Goal: Find specific page/section: Find specific page/section

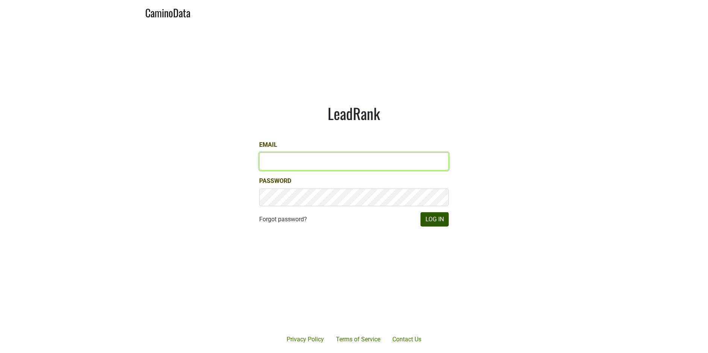
type input "jill@matthiasson.com"
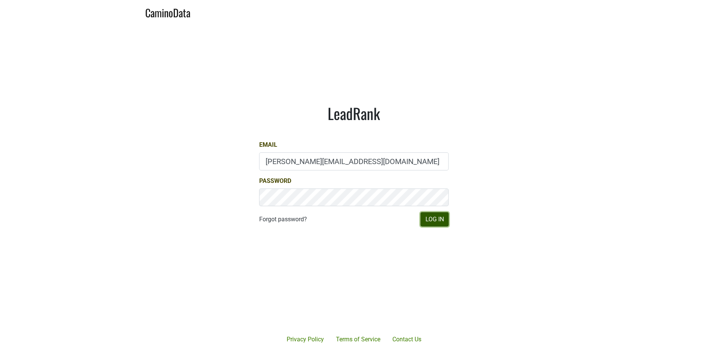
click at [447, 222] on button "Log In" at bounding box center [434, 219] width 28 height 14
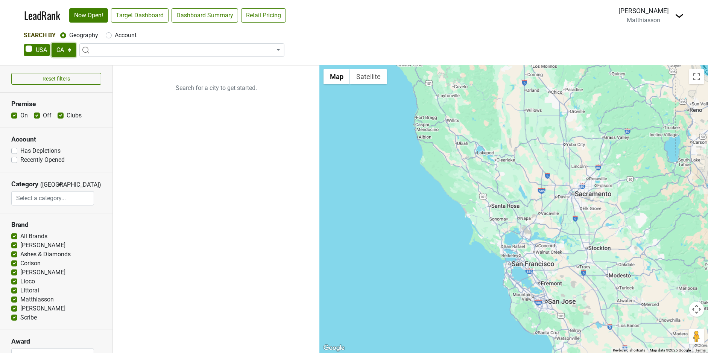
click at [68, 52] on select "AK AL AR AZ CA CO CT DC DE FL GA HI IA ID IL IN KS KY LA MA MD ME MI MN MO MS M…" at bounding box center [64, 50] width 24 height 14
select select "IL"
click at [52, 43] on select "AK AL AR AZ CA CO CT DC DE FL GA HI IA ID IL IN KS KY LA MA MD ME MI MN MO MS M…" at bounding box center [64, 50] width 24 height 14
click at [99, 53] on span at bounding box center [181, 50] width 205 height 14
click at [99, 49] on span at bounding box center [181, 50] width 205 height 14
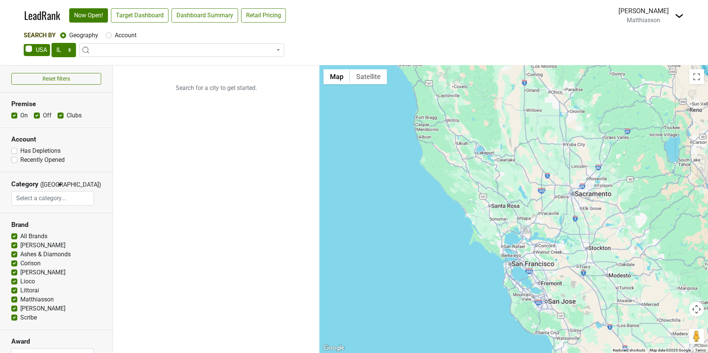
click at [115, 36] on label "Account" at bounding box center [126, 35] width 22 height 9
click at [111, 36] on input "Account" at bounding box center [109, 35] width 6 height 8
radio input "true"
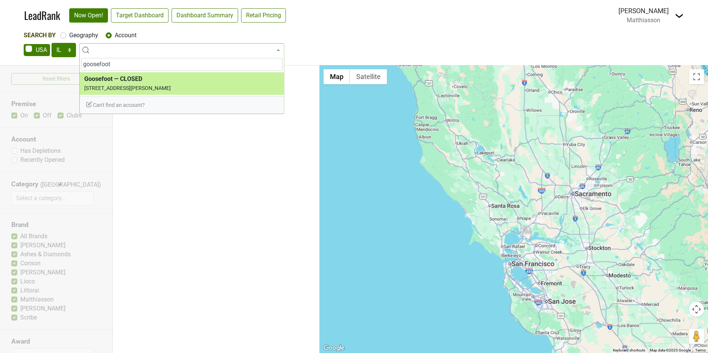
type input "goosefoot"
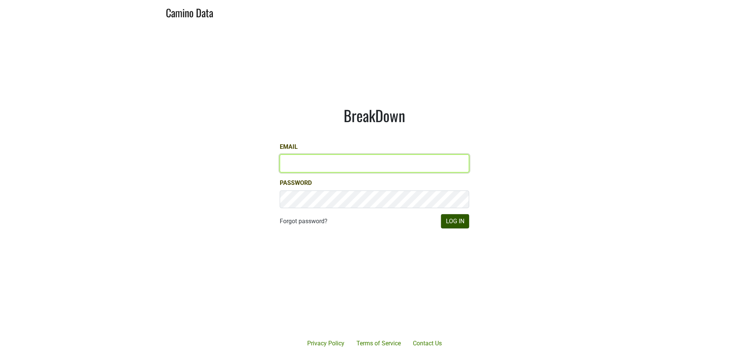
type input "jill@matthiasson.com"
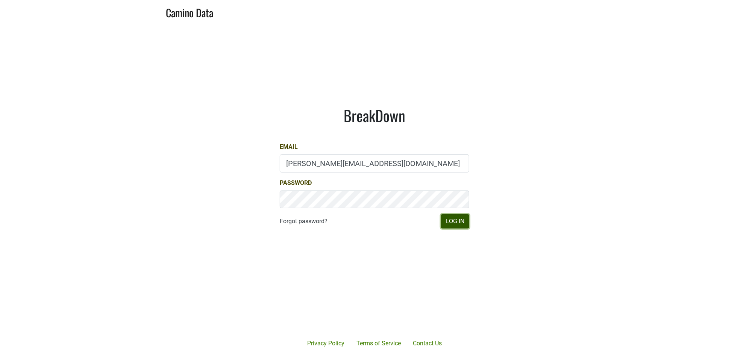
click at [455, 220] on button "Log In" at bounding box center [455, 221] width 28 height 14
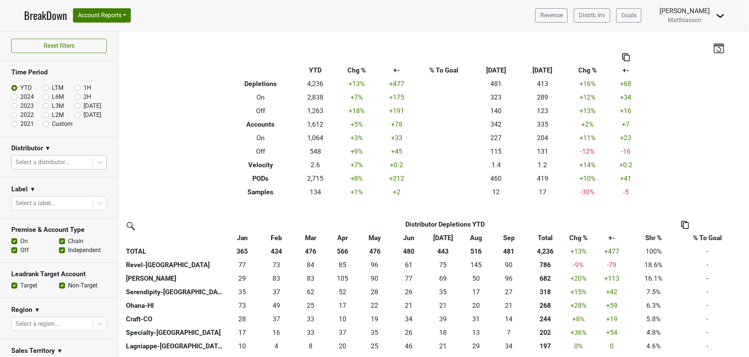
click at [77, 164] on div at bounding box center [51, 162] width 73 height 11
type input "revel"
click at [56, 182] on div "Revel-CA" at bounding box center [55, 181] width 88 height 15
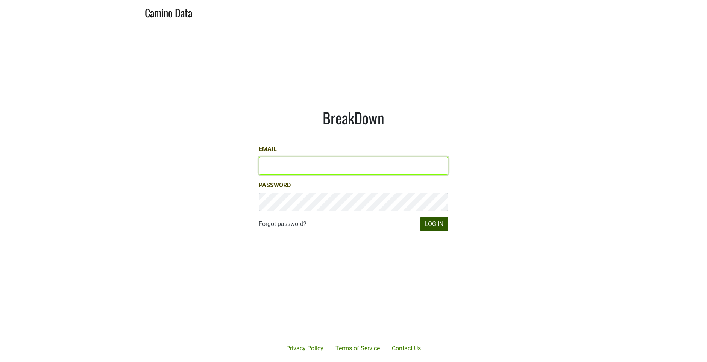
type input "[PERSON_NAME][EMAIL_ADDRESS][DOMAIN_NAME]"
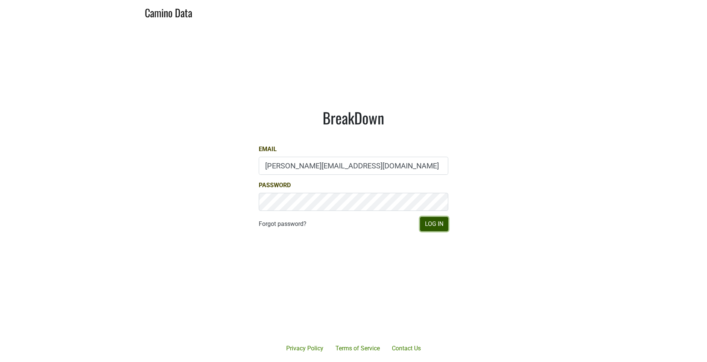
click at [428, 219] on button "Log In" at bounding box center [434, 224] width 28 height 14
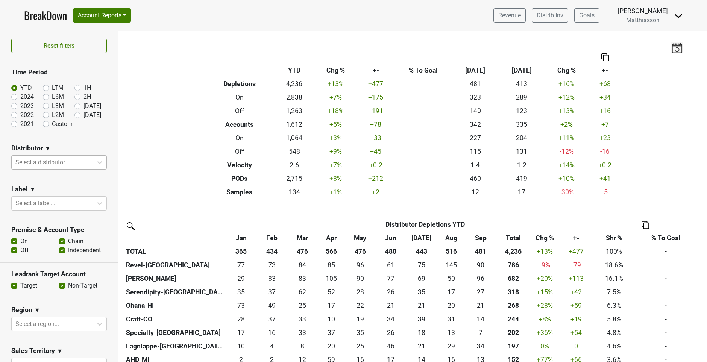
click at [53, 164] on div at bounding box center [51, 162] width 73 height 11
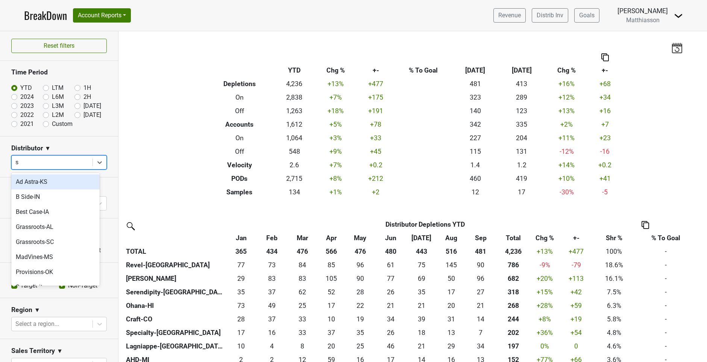
type input "se"
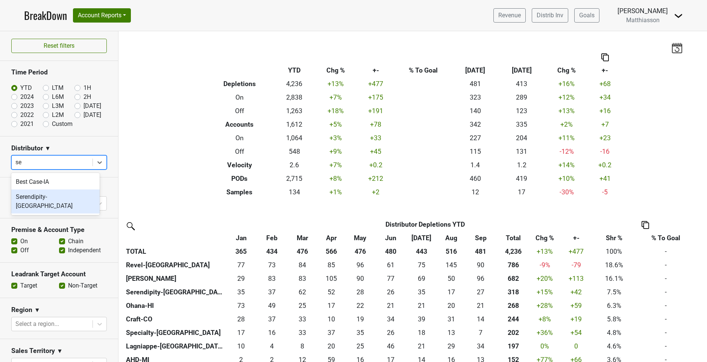
click at [42, 194] on div "Serendipity-TX" at bounding box center [55, 202] width 88 height 24
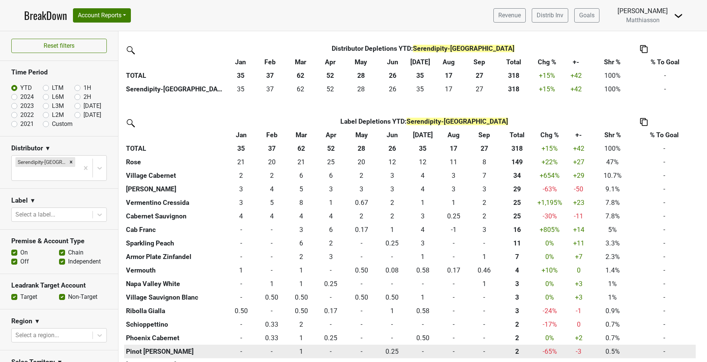
scroll to position [176, 0]
